Goal: Find contact information: Find contact information

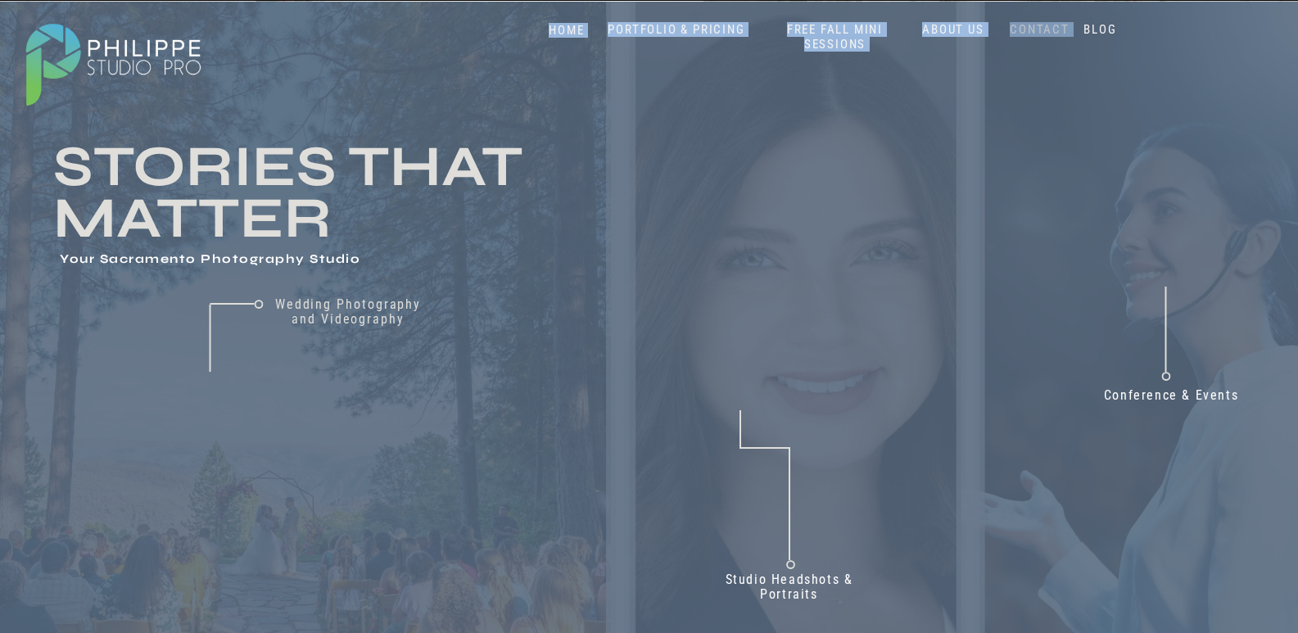
click at [1018, 29] on nav "CONTACT" at bounding box center [1039, 30] width 67 height 16
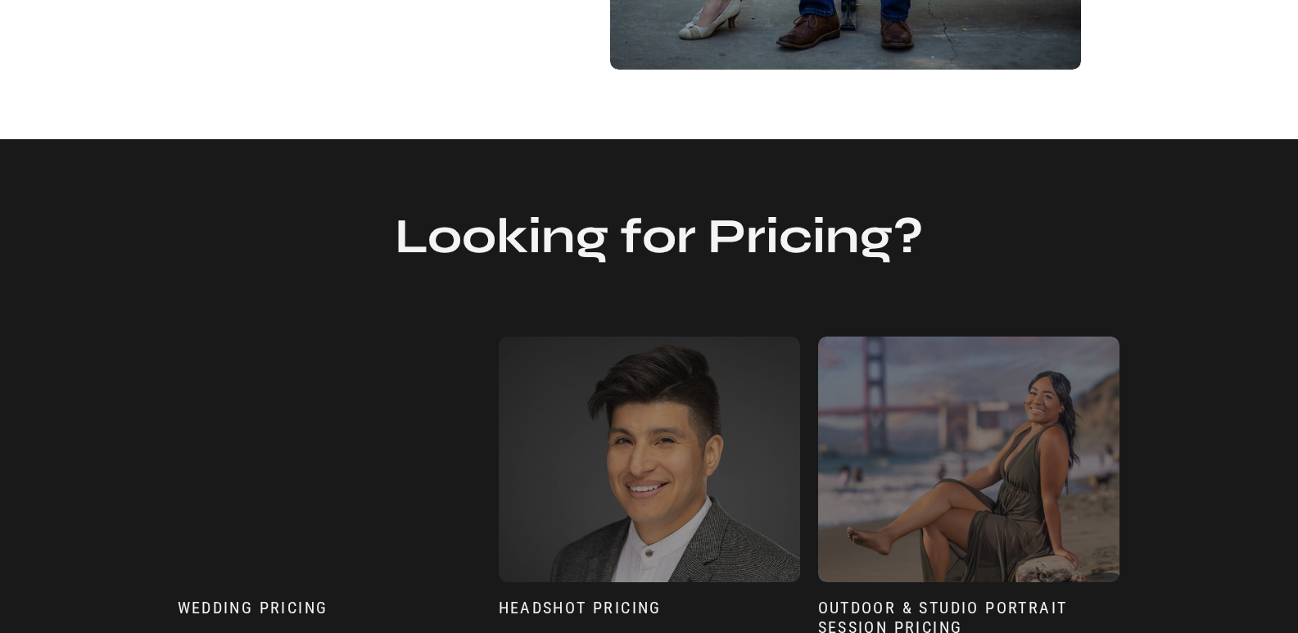
click at [1297, 391] on html "Blog About Portfolio & Pricing Contact Us Home SERVICES FREE Fall Mini Sessions…" at bounding box center [649, 321] width 1298 height 2857
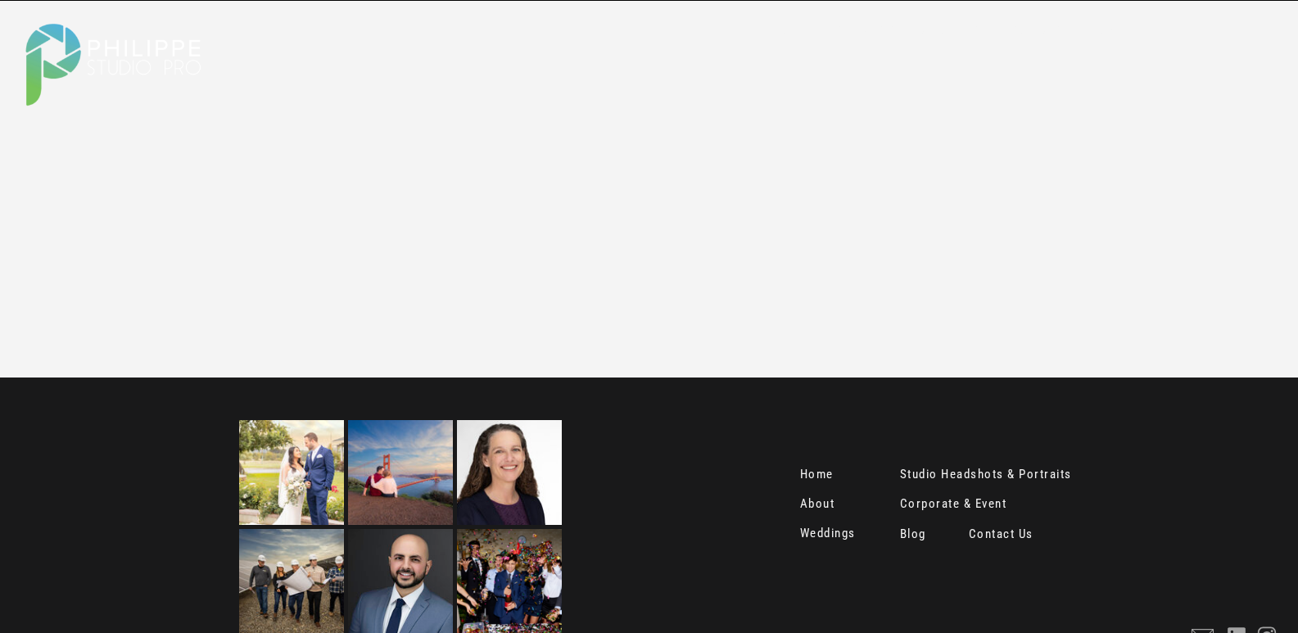
scroll to position [2061, 0]
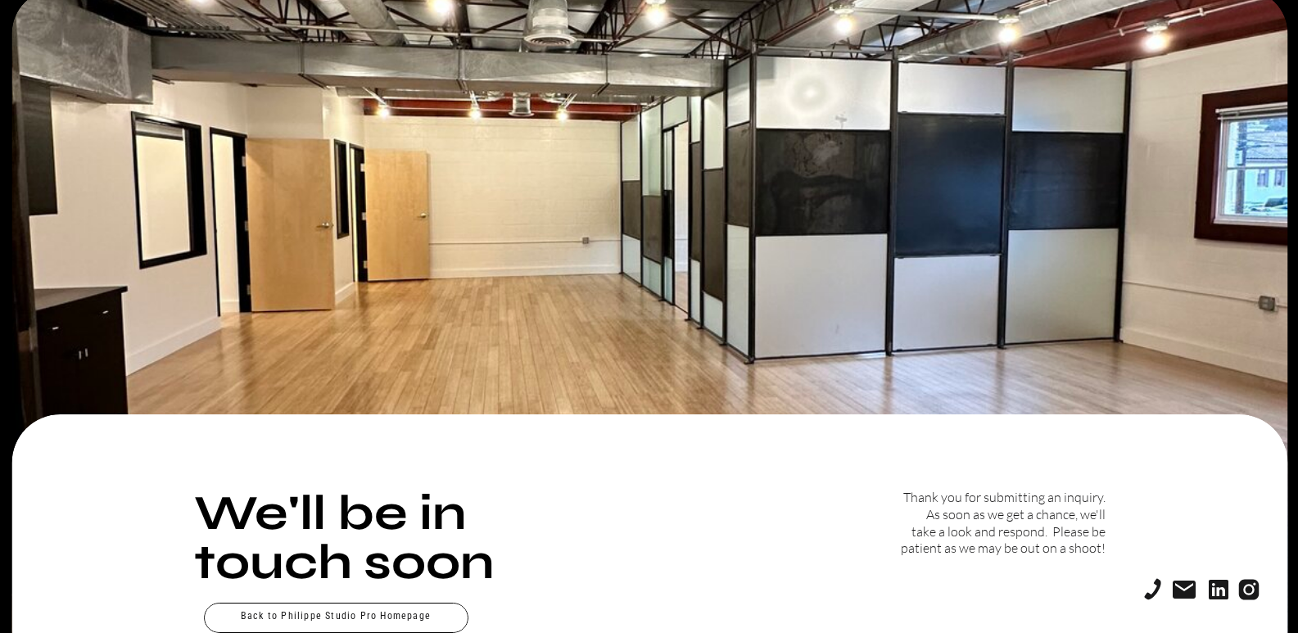
scroll to position [36, 0]
